Goal: Navigation & Orientation: Find specific page/section

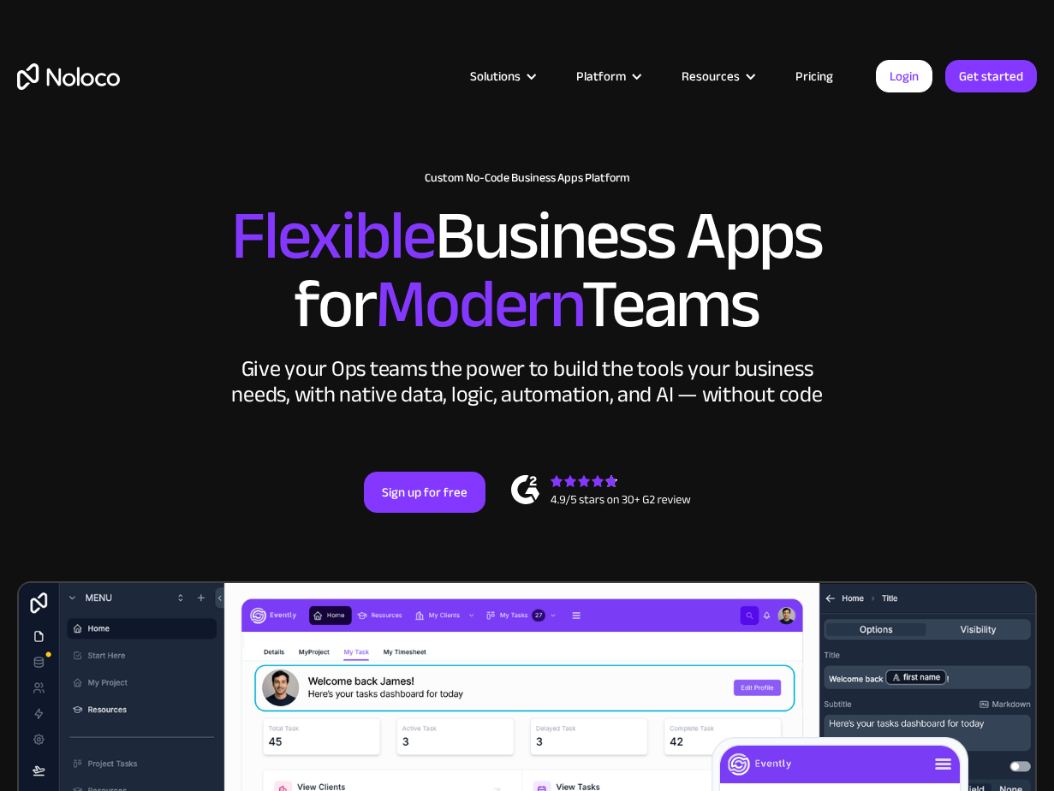
click at [797, 69] on link "Pricing" at bounding box center [814, 76] width 80 height 22
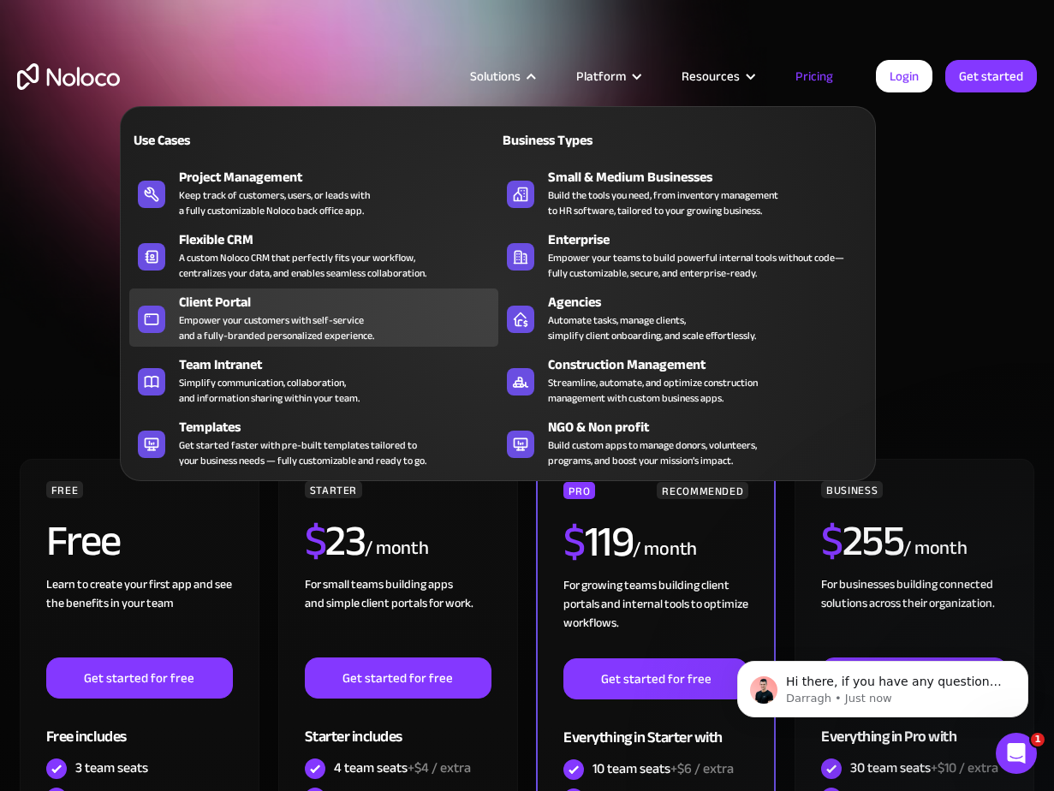
click at [224, 313] on div "Empower your customers with self-service and a fully-branded personalized exper…" at bounding box center [276, 328] width 195 height 31
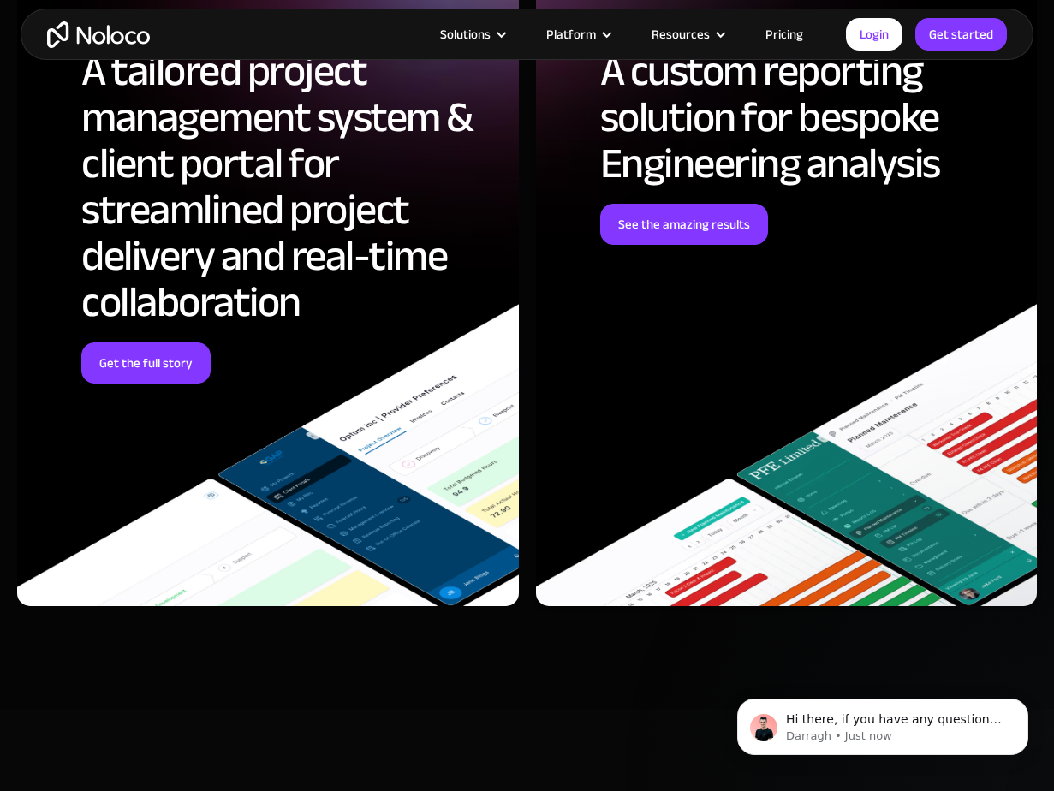
scroll to position [3264, 0]
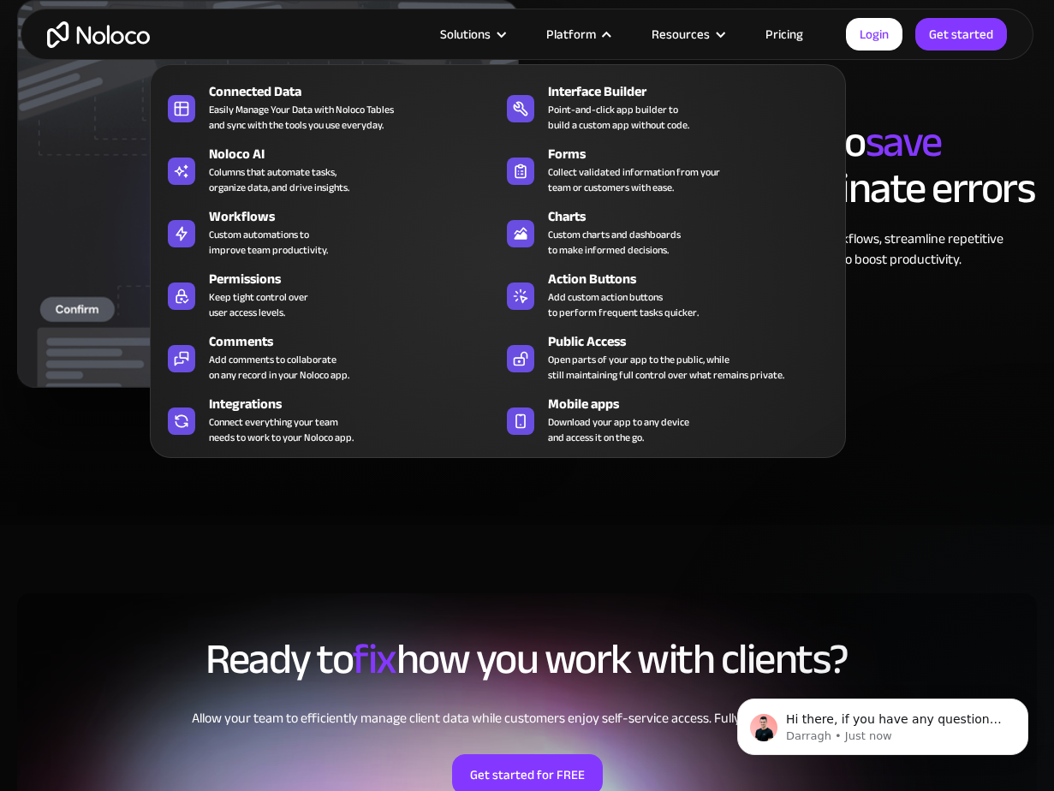
click at [564, 35] on div "Platform" at bounding box center [571, 34] width 50 height 22
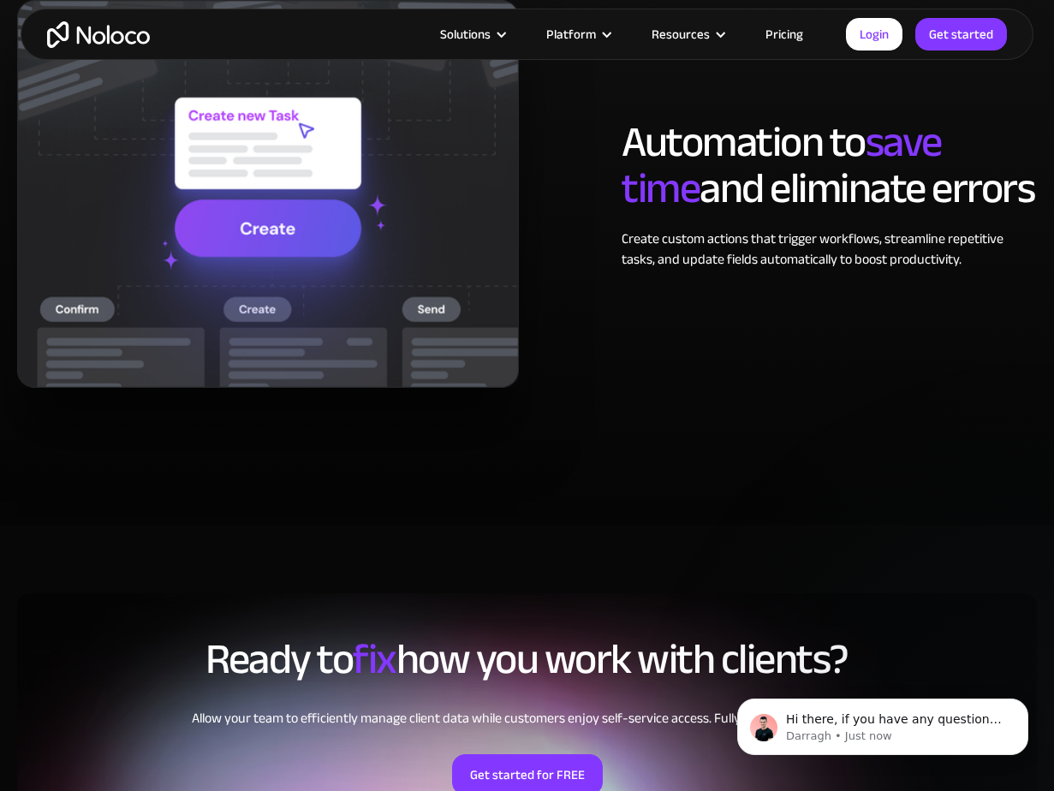
click at [564, 35] on div "Platform" at bounding box center [571, 34] width 50 height 22
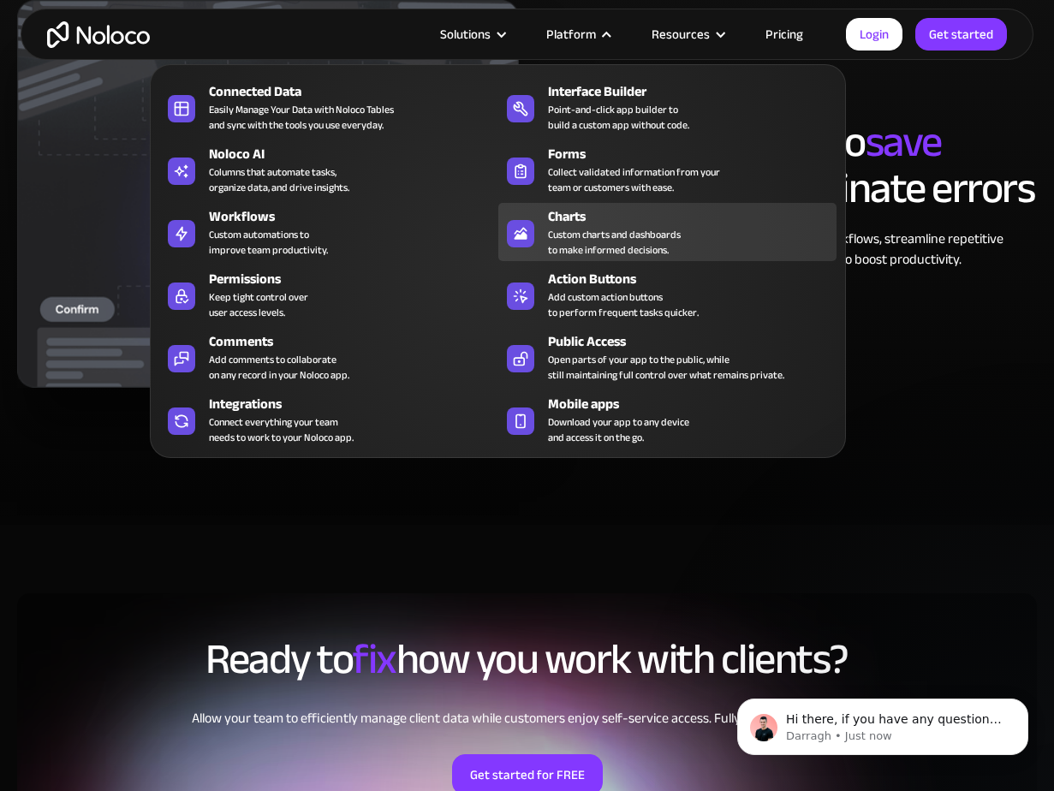
click at [611, 234] on div "Custom charts and dashboards to make informed decisions." at bounding box center [614, 242] width 133 height 31
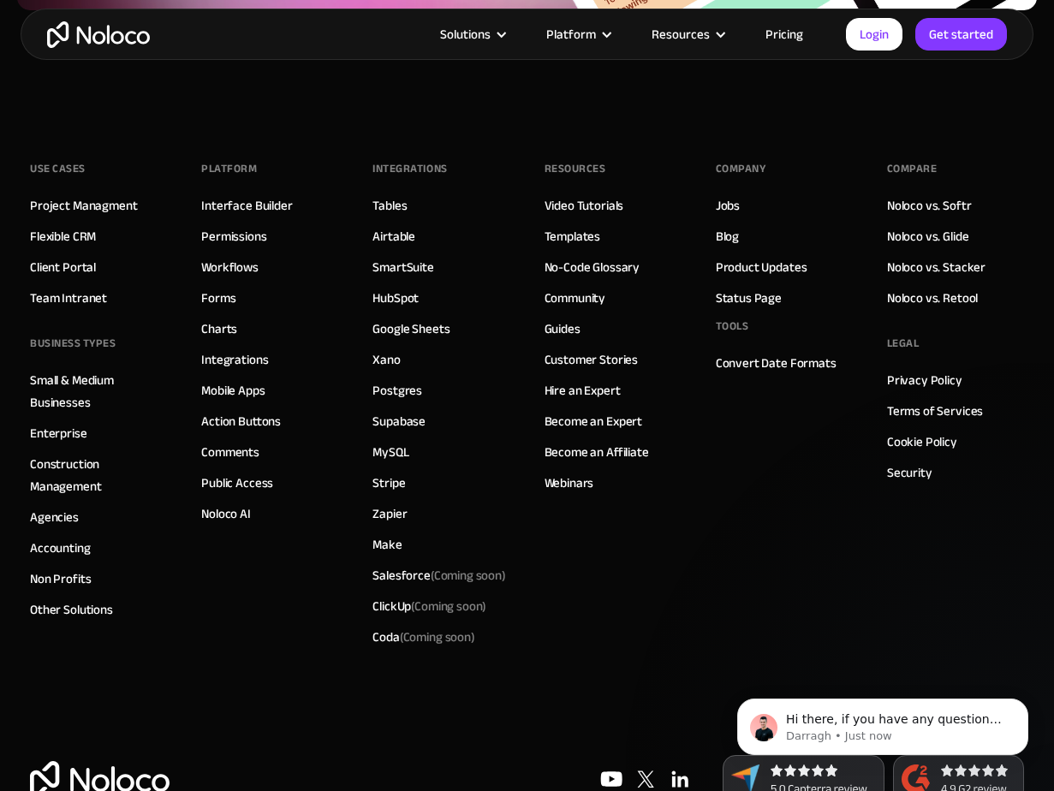
scroll to position [5918, 0]
